Goal: Task Accomplishment & Management: Complete application form

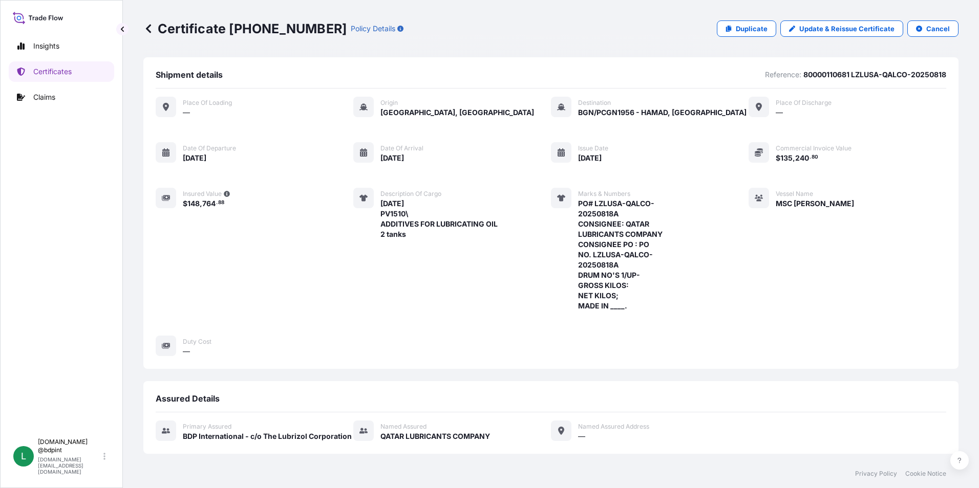
scroll to position [261, 0]
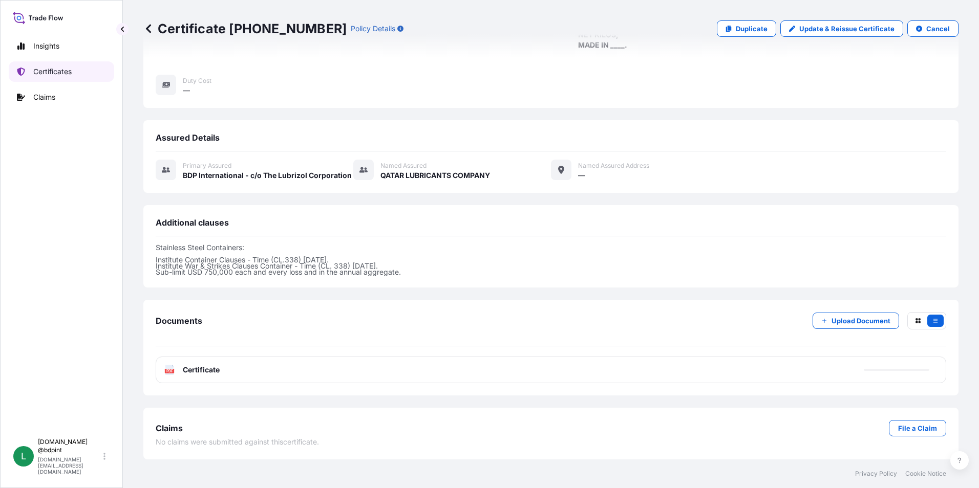
click at [67, 73] on p "Certificates" at bounding box center [52, 72] width 38 height 10
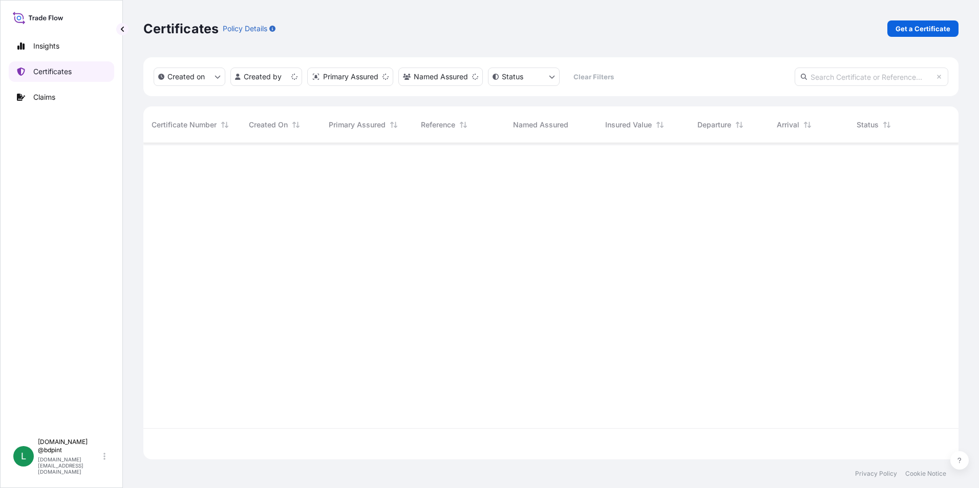
scroll to position [314, 807]
click at [927, 26] on p "Get a Certificate" at bounding box center [922, 29] width 55 height 10
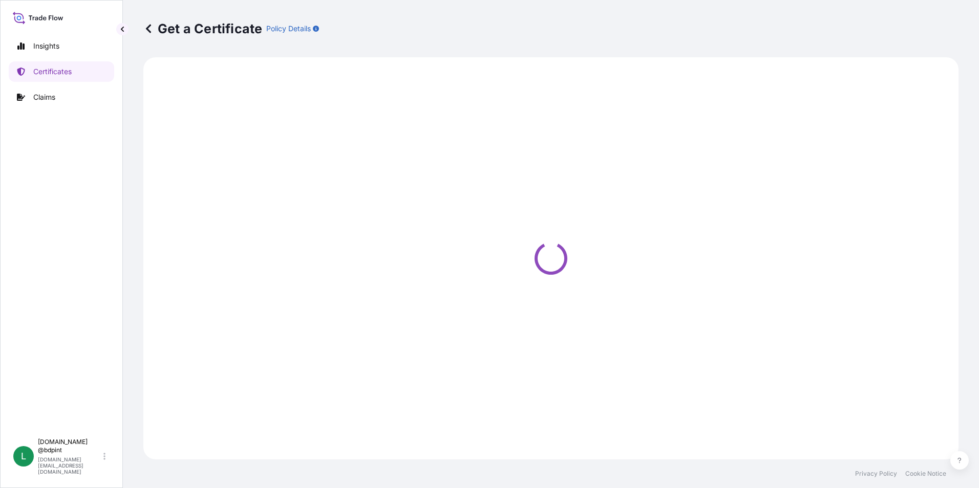
select select "Barge"
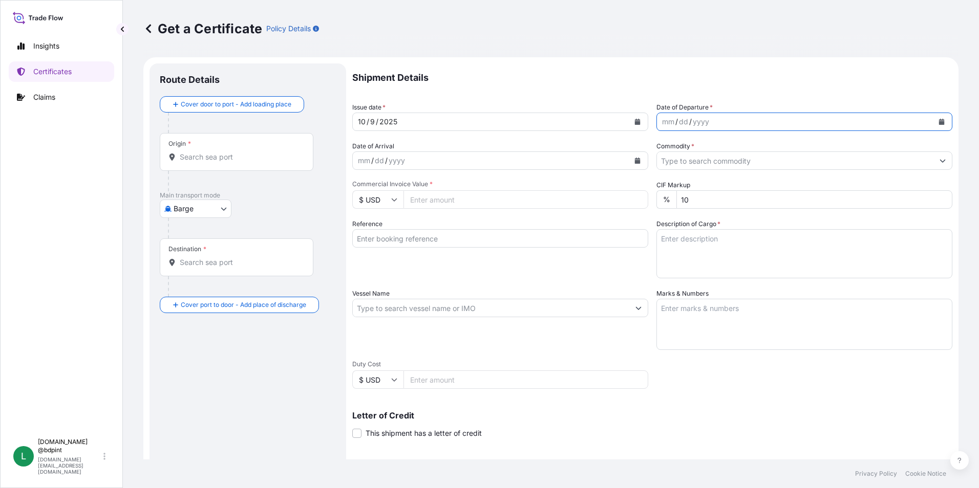
click at [939, 124] on icon "Calendar" at bounding box center [942, 122] width 6 height 6
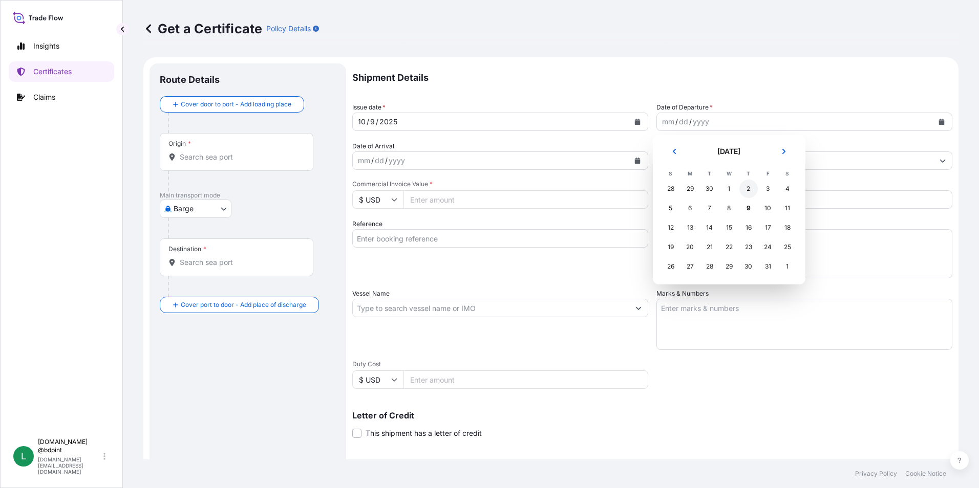
click at [752, 188] on div "2" at bounding box center [748, 189] width 18 height 18
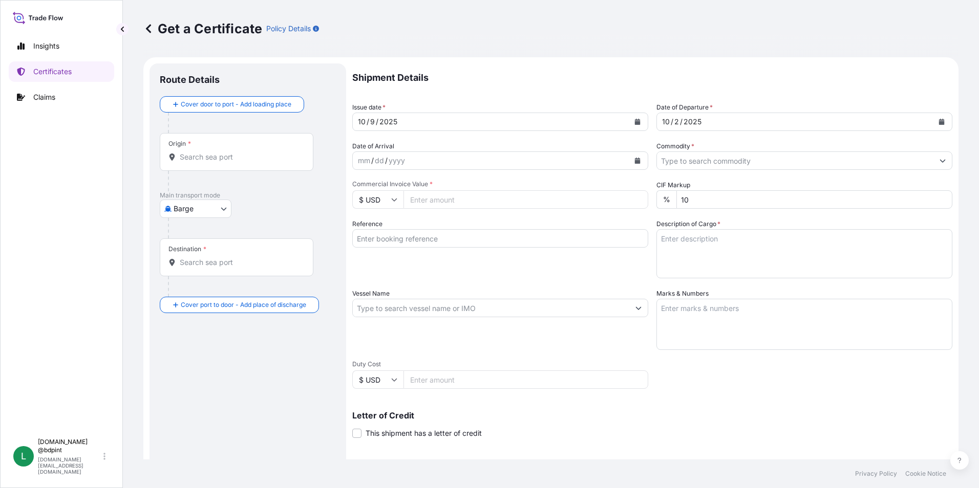
click at [623, 160] on div "mm / dd / yyyy" at bounding box center [491, 161] width 276 height 18
click at [635, 160] on icon "Calendar" at bounding box center [638, 161] width 6 height 6
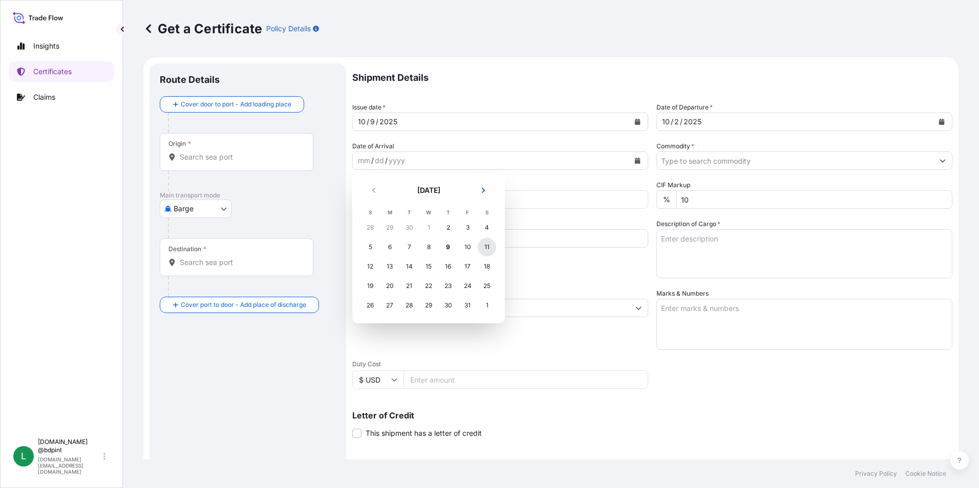
click at [481, 248] on div "11" at bounding box center [487, 247] width 18 height 18
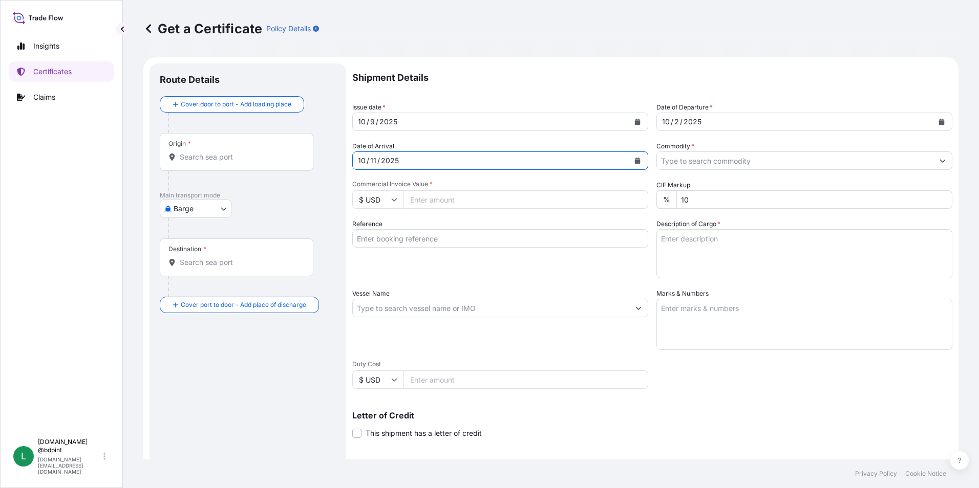
click at [841, 158] on input "Commodity *" at bounding box center [795, 161] width 276 height 18
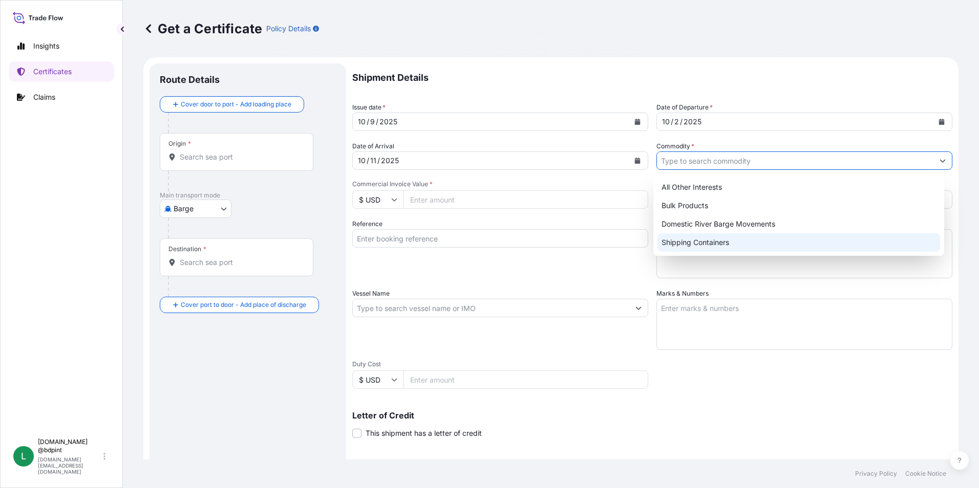
click at [721, 240] on div "Shipping Containers" at bounding box center [798, 242] width 283 height 18
type input "Shipping Containers"
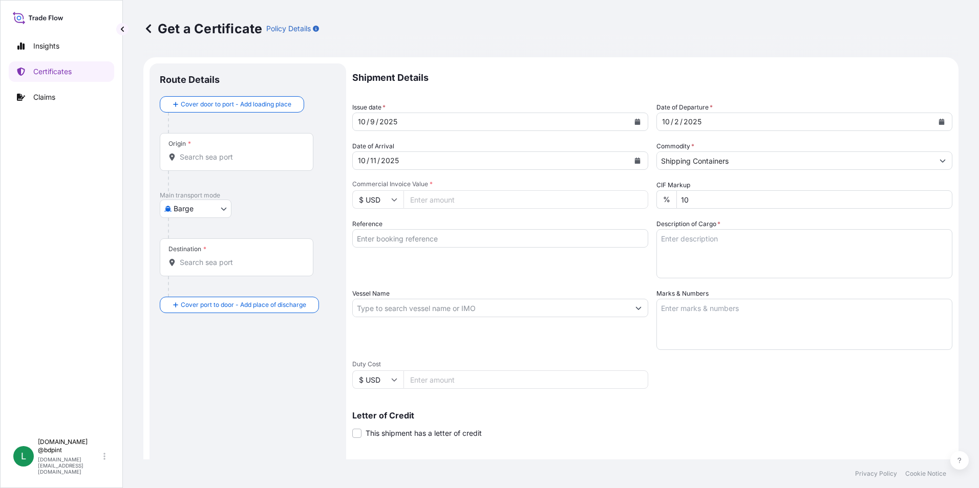
click at [500, 206] on input "Commercial Invoice Value *" at bounding box center [525, 199] width 245 height 18
type input "79330.99"
click at [540, 289] on div "Vessel Name" at bounding box center [500, 319] width 296 height 61
click at [431, 240] on input "Reference" at bounding box center [500, 238] width 296 height 18
paste input "80000109929"
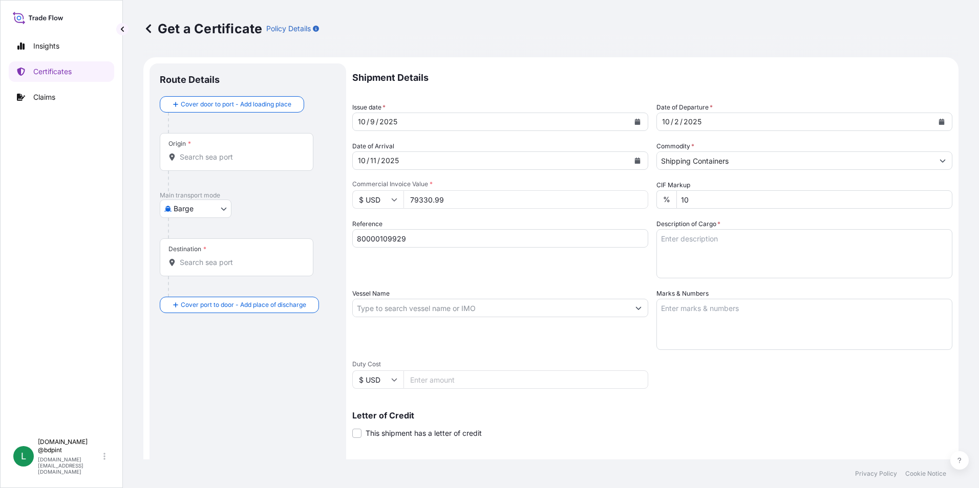
click at [495, 241] on input "80000109929" at bounding box center [500, 238] width 296 height 18
paste input "K-4197"
type input "80000109929 K-4197"
click at [698, 241] on textarea "Description of Cargo *" at bounding box center [804, 253] width 296 height 49
paste textarea "LUBRIZOL® CV6513VL CV6513VL\260"
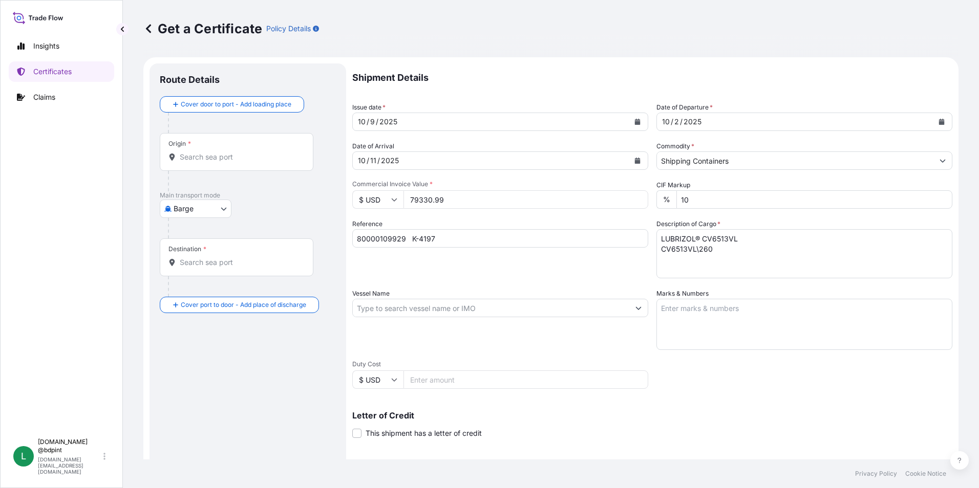
click at [683, 258] on textarea "LUBRIZOL® CV6513VL CV6513VL\260" at bounding box center [804, 253] width 296 height 49
paste textarea "STOCK 70581 PV1410\260"
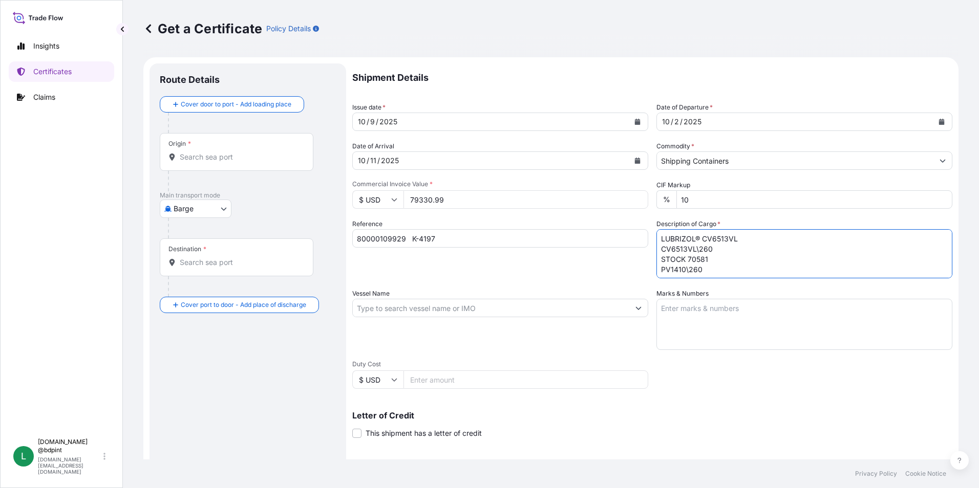
scroll to position [6, 0]
click at [723, 275] on textarea "LUBRIZOL® CV6513VL CV6513VL\260 STOCK 70581 PV1410\260" at bounding box center [804, 253] width 296 height 49
paste textarea "STOCK 70520 AH93EX\260"
click at [694, 278] on div "Shipment Details Issue date * [DATE] Date of Departure * [DATE] Date of Arrival…" at bounding box center [652, 307] width 600 height 488
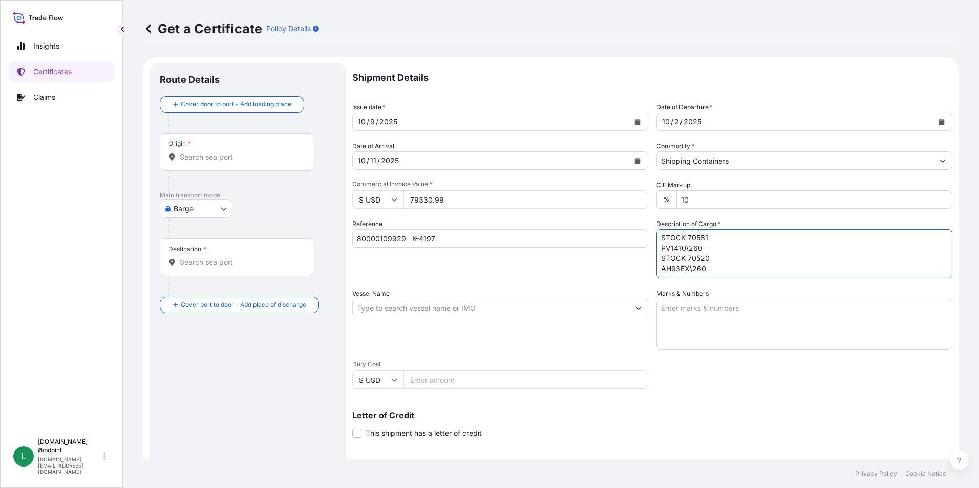
click at [689, 272] on textarea "LUBRIZOL® CV6513VL CV6513VL\260 STOCK 70581 PV1410\260 STOCK 70520 AH93EX\260" at bounding box center [804, 253] width 296 height 49
paste textarea "STOCK 10446 A6000A\260"
click at [700, 278] on textarea "LUBRIZOL® CV6513VL CV6513VL\260 STOCK 70581 PV1410\260 STOCK 70520 AH93EX\260 S…" at bounding box center [804, 253] width 296 height 49
paste textarea "LUBRIZOL 601 601\260"
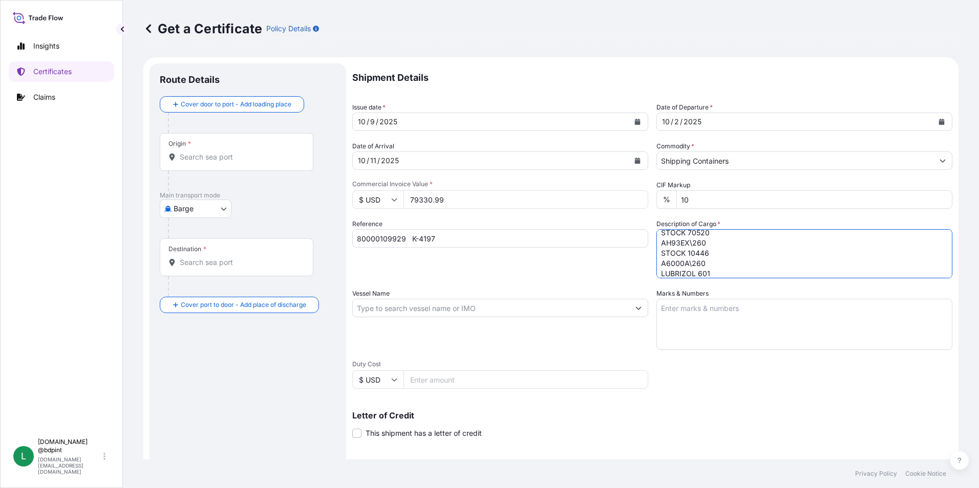
scroll to position [68, 0]
click at [706, 269] on textarea "LUBRIZOL® CV6513VL CV6513VL\260 STOCK 70581 PV1410\260 STOCK 70520 AH93EX\260 S…" at bounding box center [804, 253] width 296 height 49
paste textarea "STOCK 1443 948\260"
click at [661, 267] on textarea "LUBRIZOL® CV6513VL CV6513VL\260 STOCK 70581 PV1410\260 STOCK 70520 AH93EX\260 S…" at bounding box center [804, 253] width 296 height 49
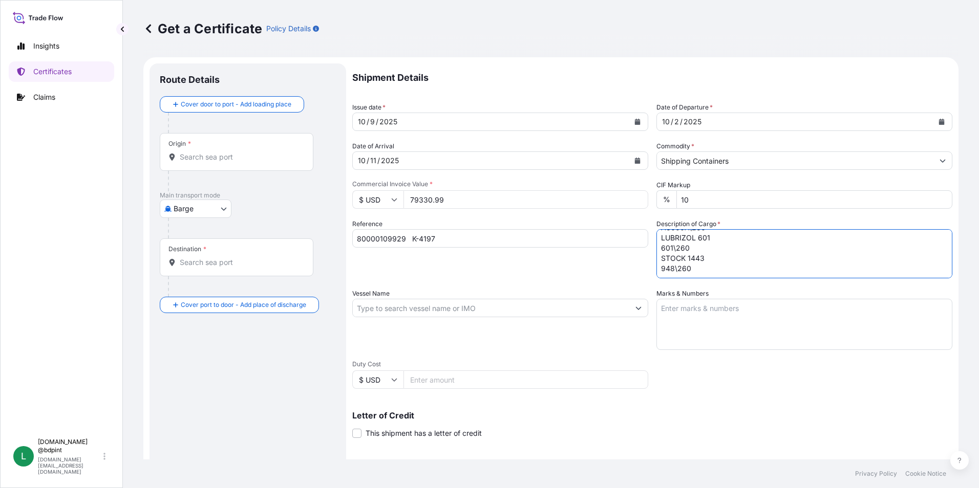
click at [691, 268] on textarea "LUBRIZOL® CV6513VL CV6513VL\260 STOCK 70581 PV1410\260 STOCK 70520 AH93EX\260 S…" at bounding box center [804, 253] width 296 height 49
click at [696, 271] on textarea "LUBRIZOL® CV6513VL CV6513VL\260 STOCK 70581 PV1410\260 STOCK 70520 AH93EX\260 S…" at bounding box center [804, 253] width 296 height 49
paste textarea "STOCK 3437 5703\260"
click at [698, 262] on textarea "LUBRIZOL® CV6513VL CV6513VL\260 STOCK 70581 PV1410\260 STOCK 70520 AH93EX\260 S…" at bounding box center [804, 253] width 296 height 49
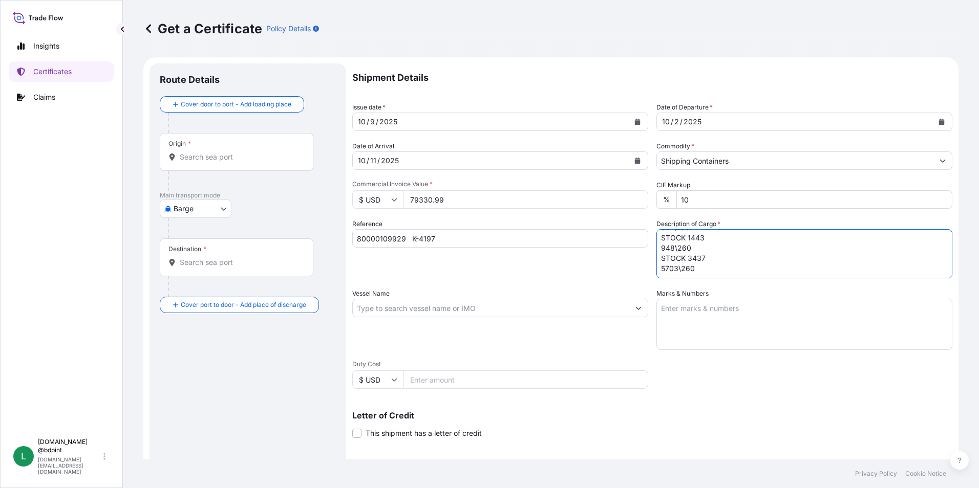
paste textarea "LUBRICATING OIL ADDITIVES"
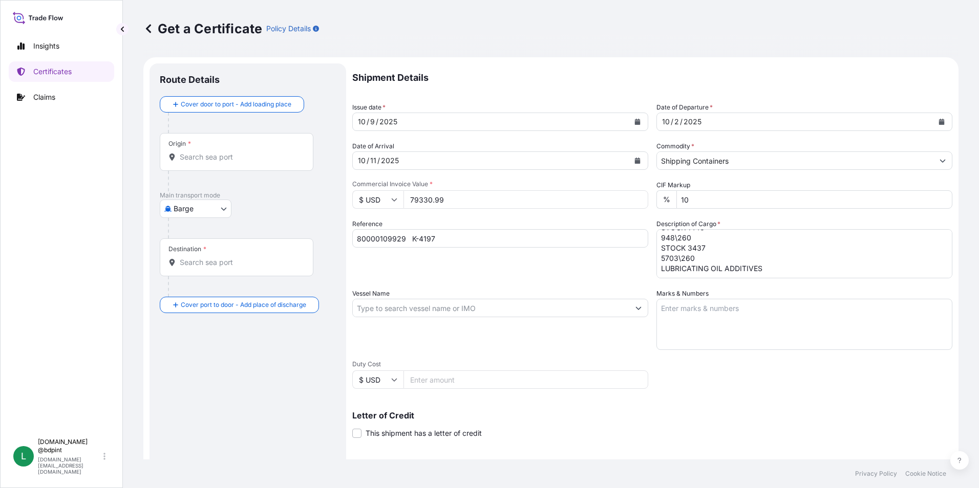
click at [723, 273] on textarea "LUBRIZOL® CV6513VL CV6513VL\260 STOCK 70581 PV1410\260 STOCK 70520 AH93EX\260 S…" at bounding box center [804, 253] width 296 height 49
paste textarea "80 DRUMS"
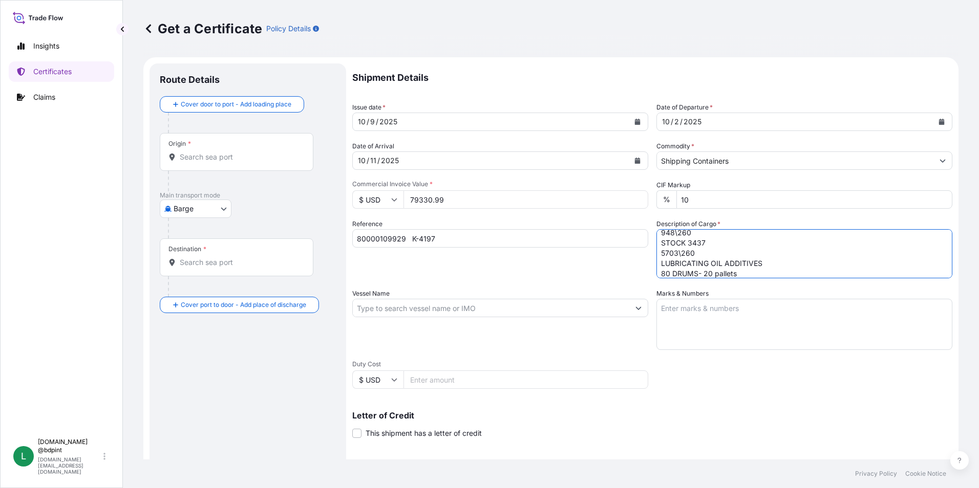
type textarea "LUBRIZOL® CV6513VL CV6513VL\260 STOCK 70581 PV1410\260 STOCK 70520 AH93EX\260 S…"
click at [404, 308] on input "Vessel Name" at bounding box center [491, 308] width 276 height 18
paste input "MAERSK CHACHAI"
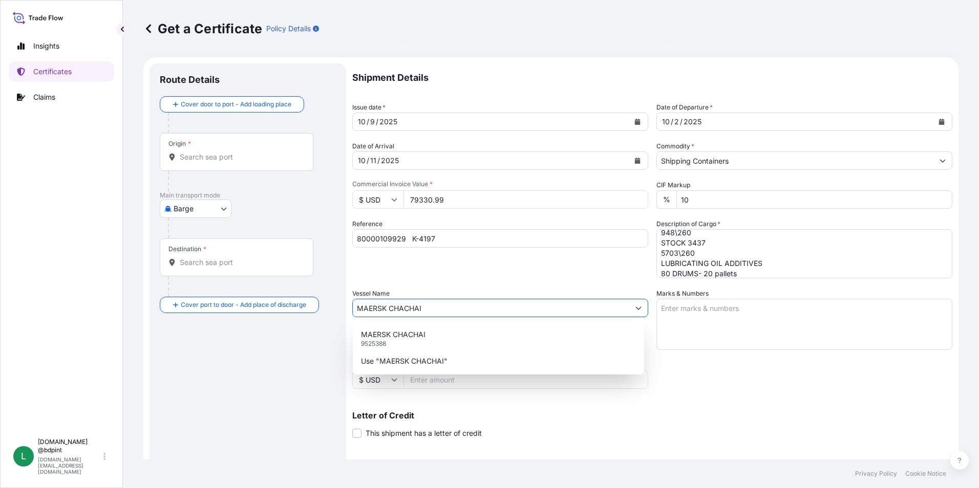
type input "MAERSK CHACHAI"
click at [487, 287] on div "Shipment Details Issue date * [DATE] Date of Departure * [DATE] Date of Arrival…" at bounding box center [652, 307] width 600 height 488
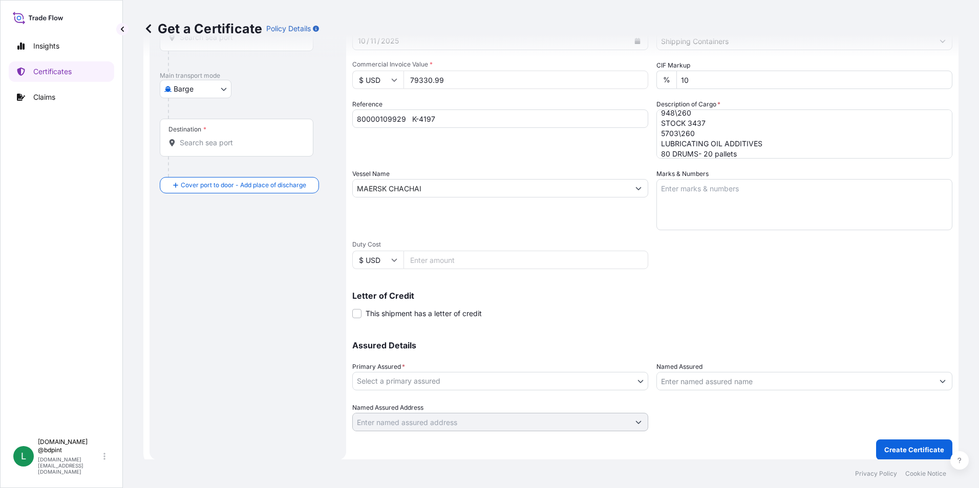
scroll to position [126, 0]
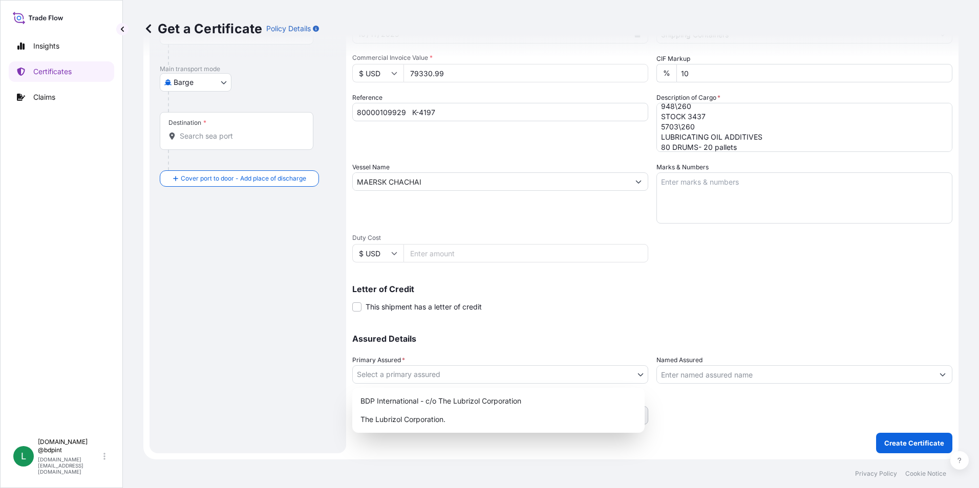
click at [417, 375] on body "Insights Certificates Claims L [DOMAIN_NAME] @bdpint [DOMAIN_NAME][EMAIL_ADDRES…" at bounding box center [489, 244] width 979 height 488
click at [424, 399] on div "BDP International - c/o The Lubrizol Corporation" at bounding box center [498, 401] width 284 height 18
select select "31972"
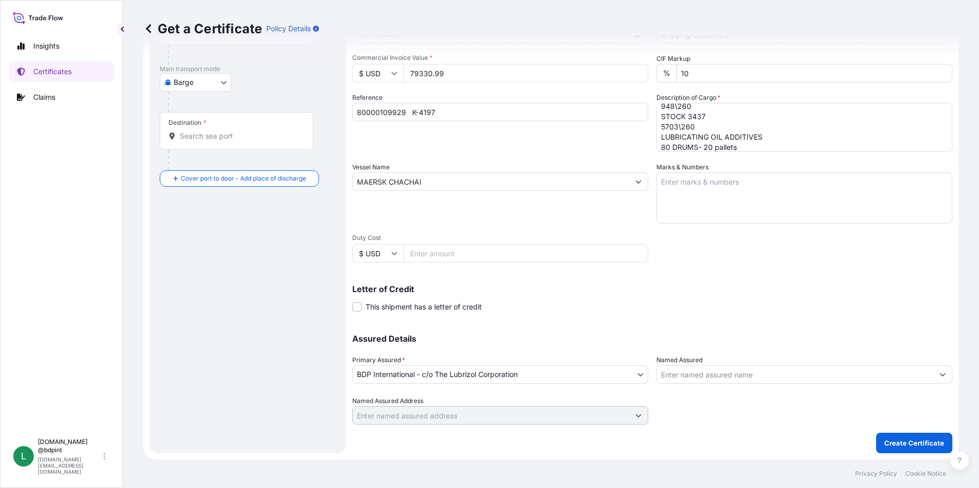
click at [729, 378] on input "Named Assured" at bounding box center [795, 375] width 276 height 18
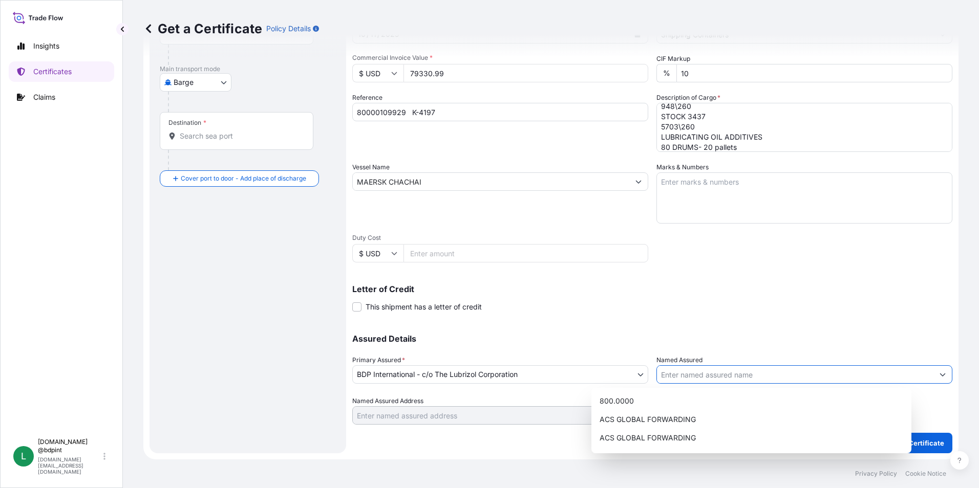
paste input "KEMIZOL SAS"
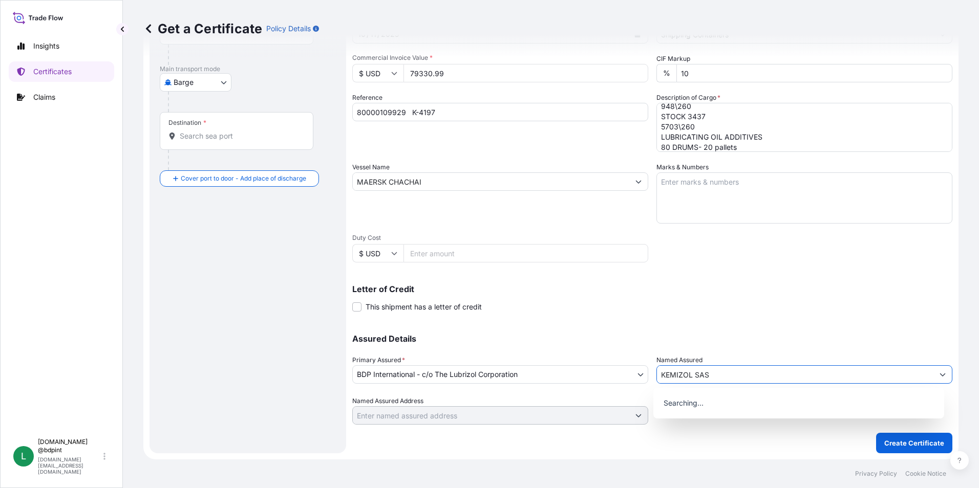
type input "KEMIZOL SAS"
click at [739, 324] on div "Assured Details Primary Assured * BDP International - c/o The Lubrizol Corporat…" at bounding box center [652, 374] width 600 height 102
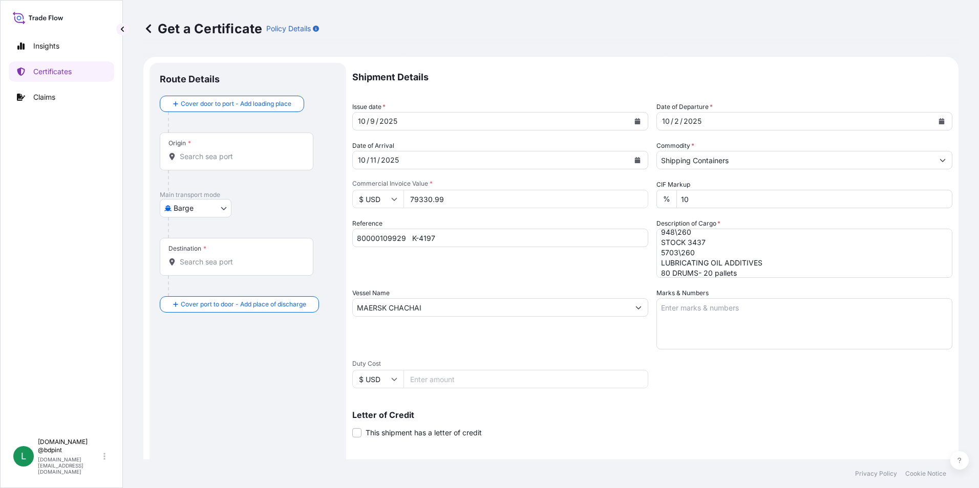
scroll to position [0, 0]
click at [214, 202] on body "15 options available. 0 options available. Insights Certificates Claims L [DOMA…" at bounding box center [489, 244] width 979 height 488
click at [203, 325] on span "Ocean Vessel" at bounding box center [202, 328] width 46 height 10
select select "Ocean Vessel"
click at [205, 161] on input "Origin *" at bounding box center [240, 161] width 121 height 10
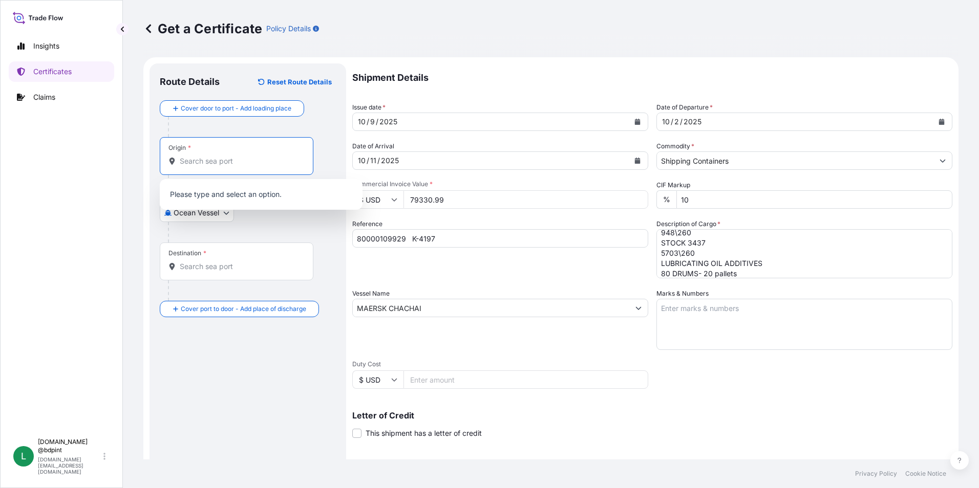
paste input "USHOU"
click at [228, 201] on div "USHOU / IAH - [GEOGRAPHIC_DATA], [GEOGRAPHIC_DATA]" at bounding box center [261, 197] width 195 height 29
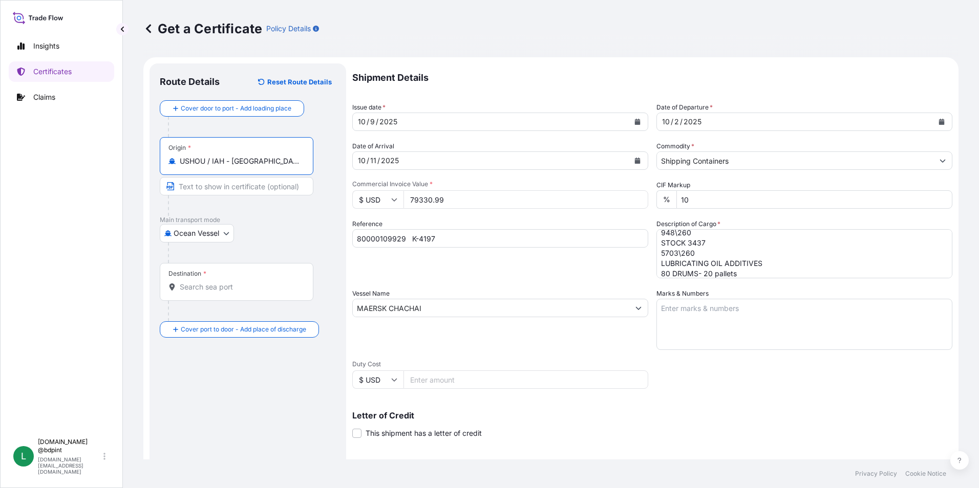
type input "USHOU / IAH - [GEOGRAPHIC_DATA], [GEOGRAPHIC_DATA]"
click at [253, 405] on div "Route Details Reset Route Details Cover door to port - Add loading place Place …" at bounding box center [248, 322] width 176 height 496
click at [262, 277] on div "Destination *" at bounding box center [237, 282] width 154 height 38
click at [262, 282] on input "Destination *" at bounding box center [240, 287] width 121 height 10
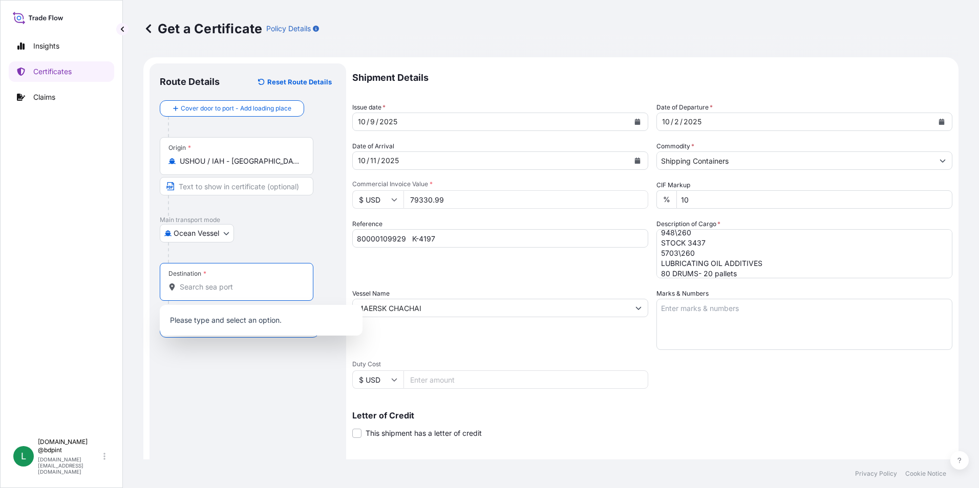
paste input "COCTG"
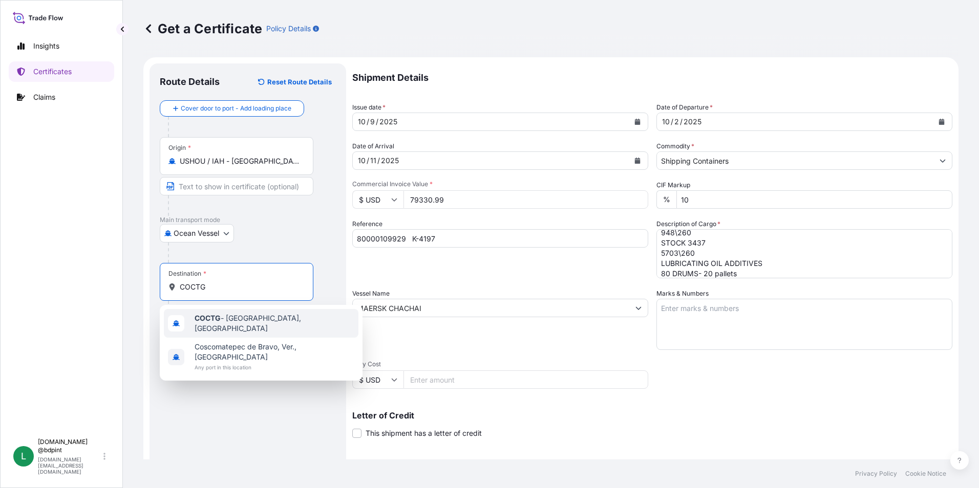
click at [261, 316] on span "COCTG - [GEOGRAPHIC_DATA], [GEOGRAPHIC_DATA]" at bounding box center [275, 323] width 160 height 20
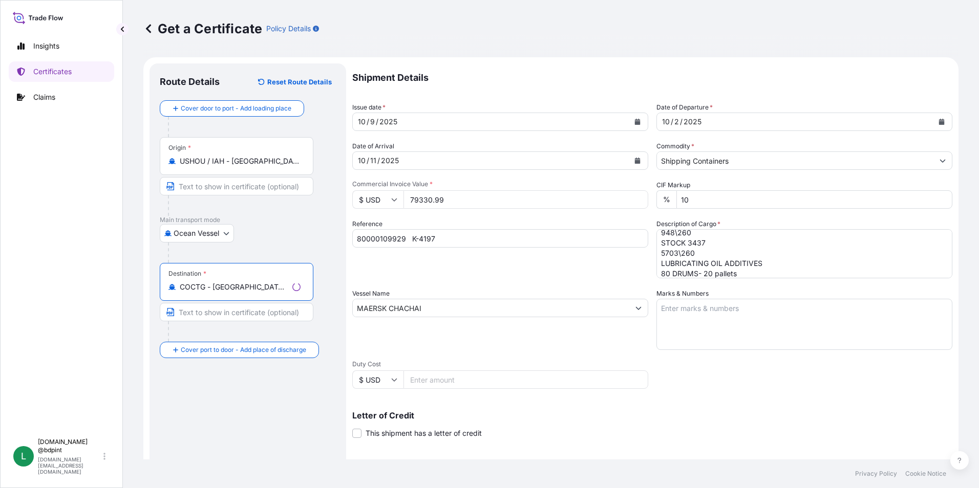
type input "COCTG - [GEOGRAPHIC_DATA], [GEOGRAPHIC_DATA]"
click at [276, 396] on div "Route Details Reset Route Details Cover door to port - Add loading place Place …" at bounding box center [248, 322] width 176 height 496
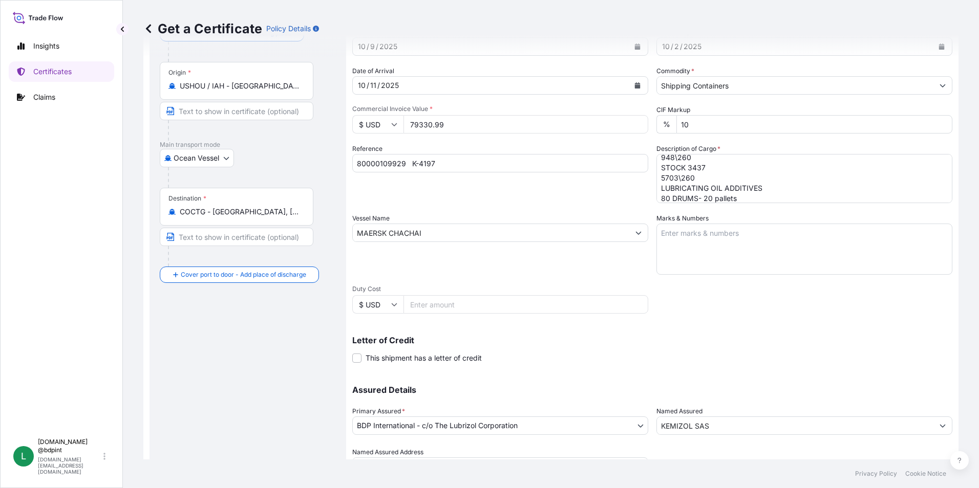
scroll to position [126, 0]
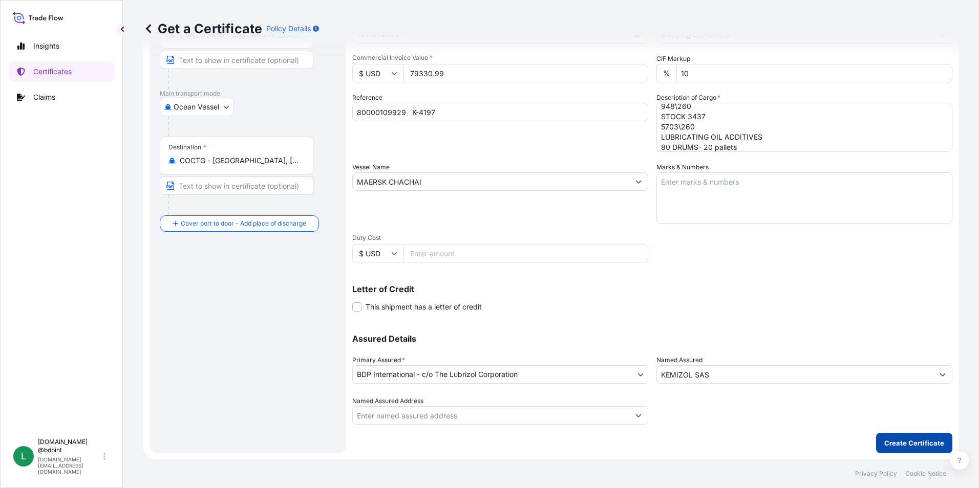
click at [884, 438] on button "Create Certificate" at bounding box center [914, 443] width 76 height 20
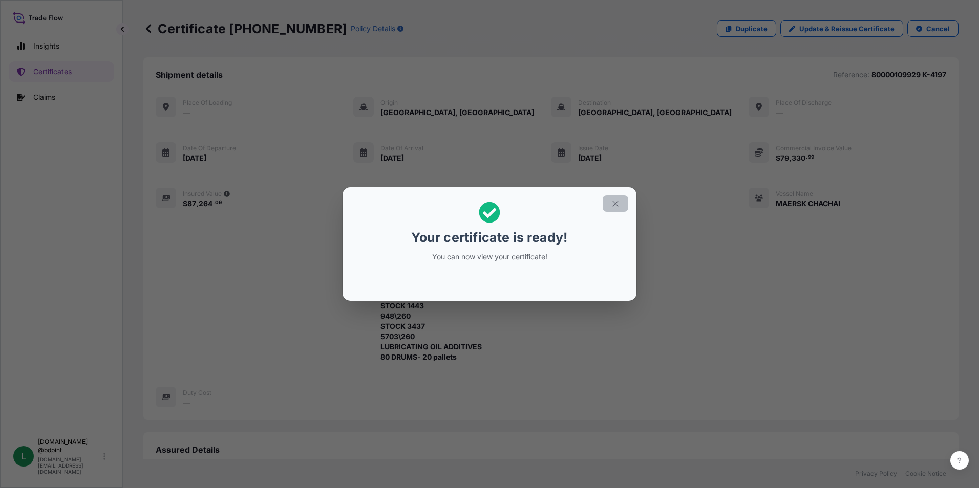
click at [618, 204] on icon "button" at bounding box center [615, 203] width 9 height 9
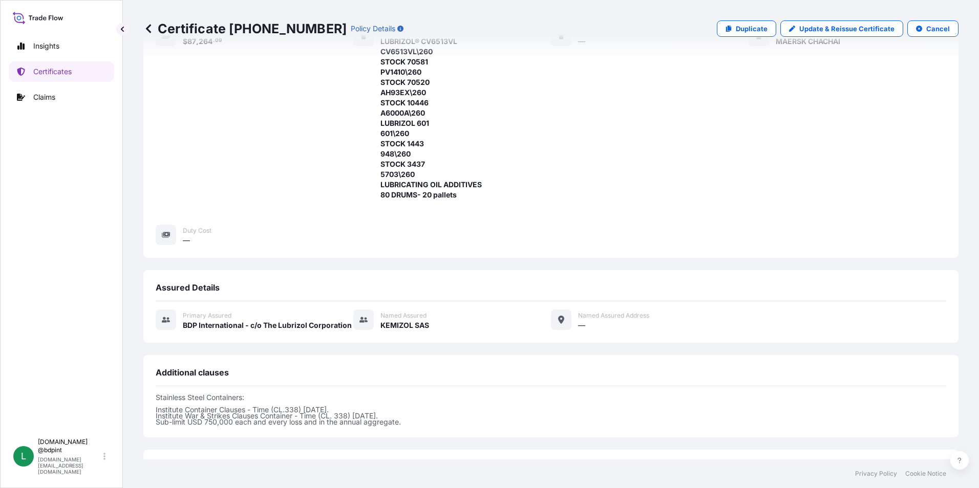
scroll to position [307, 0]
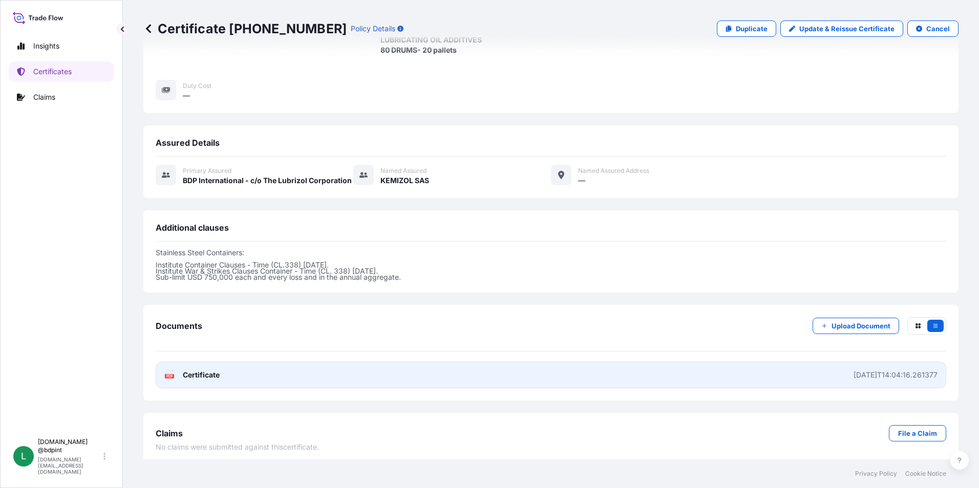
click at [356, 378] on link "PDF Certificate [DATE]T14:04:16.261377" at bounding box center [551, 375] width 790 height 27
